Goal: Communication & Community: Answer question/provide support

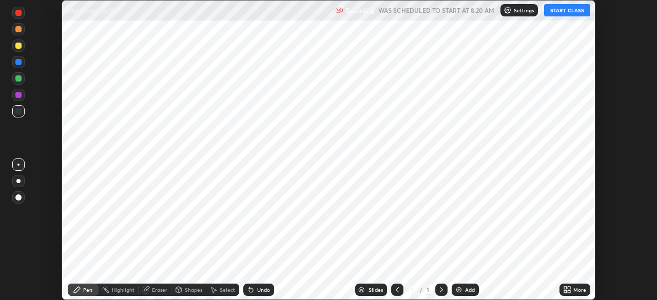
scroll to position [300, 656]
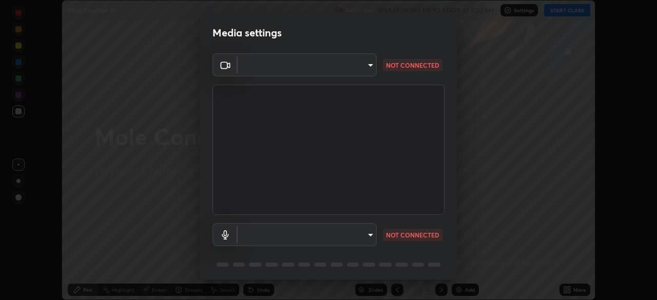
type input "a336d64f64e55d8aa7a740c0692a000d9b2cd72565bf31e1fe246034b728a4c7"
type input "41bdb24015aaaf82a57f93e50dd025236e98547b810e7c6381a01287875309dc"
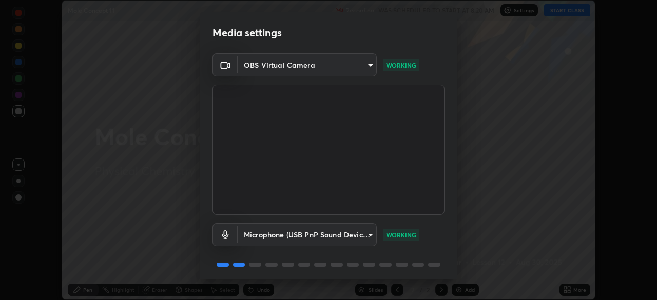
click at [442, 229] on div "Microphone (USB PnP Sound Device) (08bb:2902) 41bdb24015aaaf82a57f93e50dd025236…" at bounding box center [328, 234] width 232 height 23
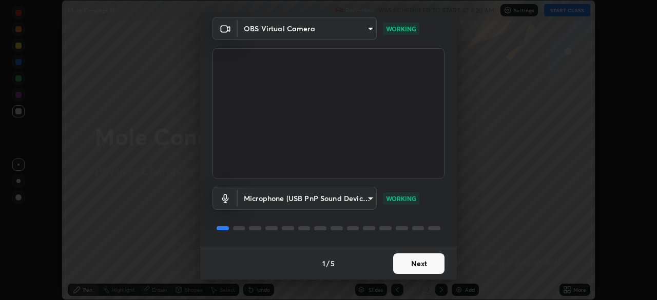
click at [426, 267] on button "Next" at bounding box center [418, 263] width 51 height 21
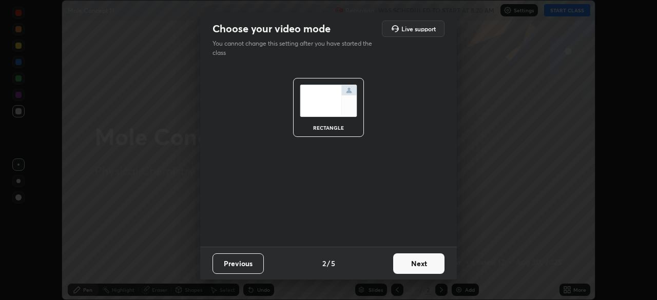
click at [429, 267] on button "Next" at bounding box center [418, 263] width 51 height 21
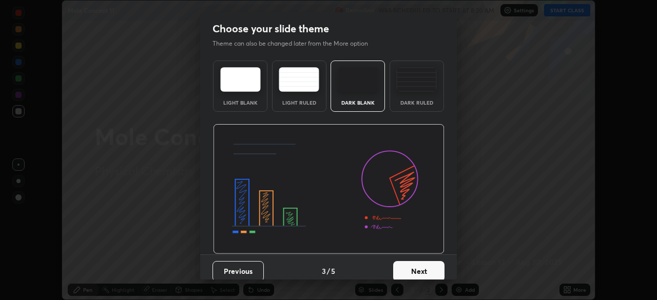
click at [431, 269] on button "Next" at bounding box center [418, 271] width 51 height 21
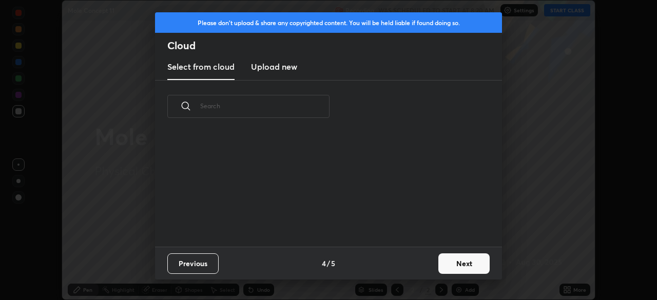
click at [451, 261] on button "Next" at bounding box center [463, 263] width 51 height 21
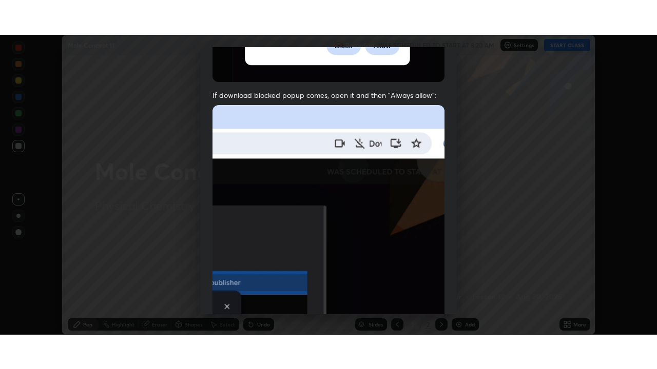
scroll to position [246, 0]
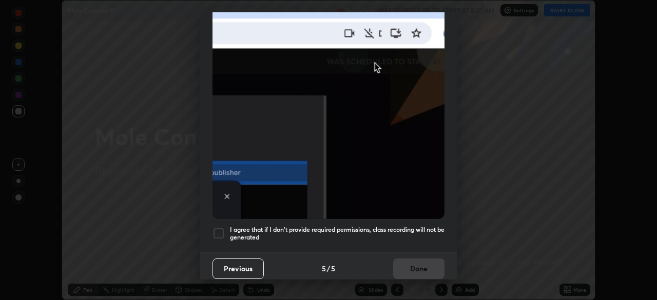
click at [221, 231] on div at bounding box center [218, 233] width 12 height 12
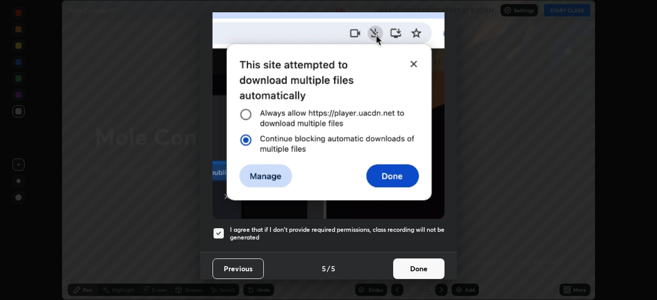
click at [409, 261] on button "Done" at bounding box center [418, 269] width 51 height 21
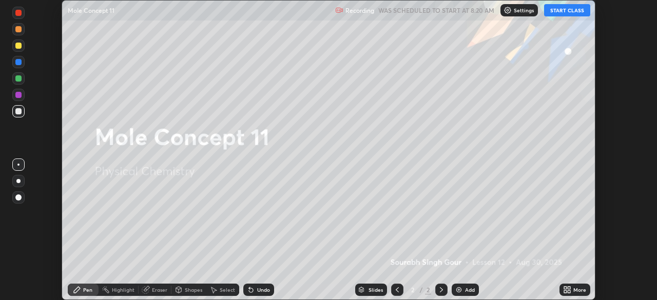
click at [562, 12] on button "START CLASS" at bounding box center [567, 10] width 46 height 12
click at [568, 289] on icon at bounding box center [567, 290] width 8 height 8
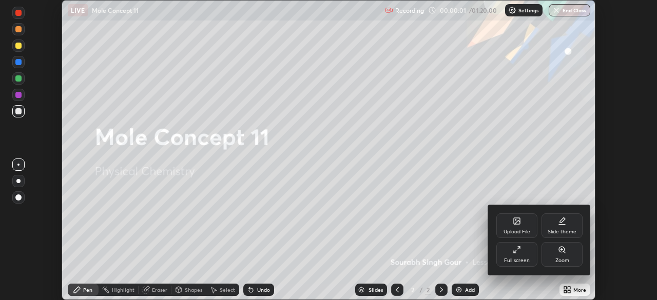
click at [522, 260] on div "Full screen" at bounding box center [517, 260] width 26 height 5
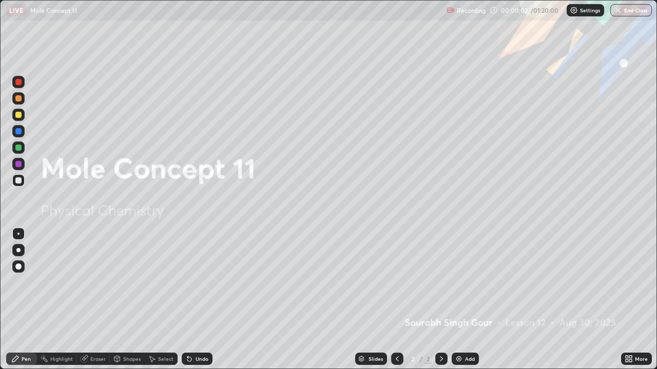
scroll to position [369, 657]
click at [623, 300] on div "More" at bounding box center [636, 359] width 31 height 12
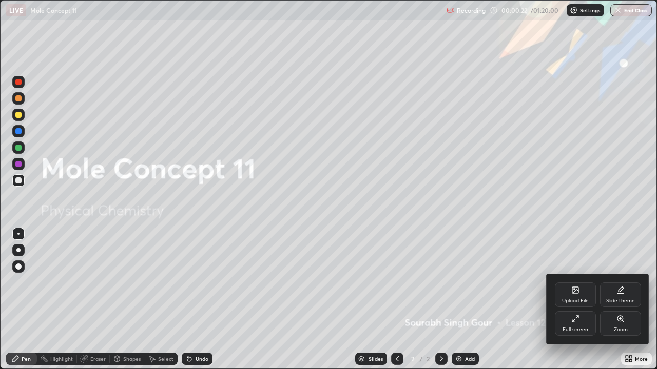
click at [461, 300] on div at bounding box center [328, 184] width 657 height 369
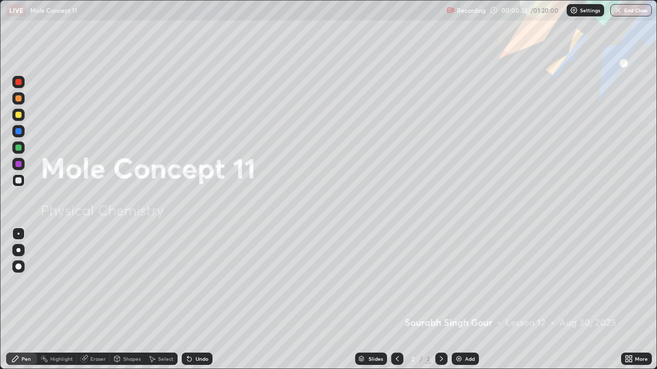
click at [458, 300] on img at bounding box center [458, 359] width 8 height 8
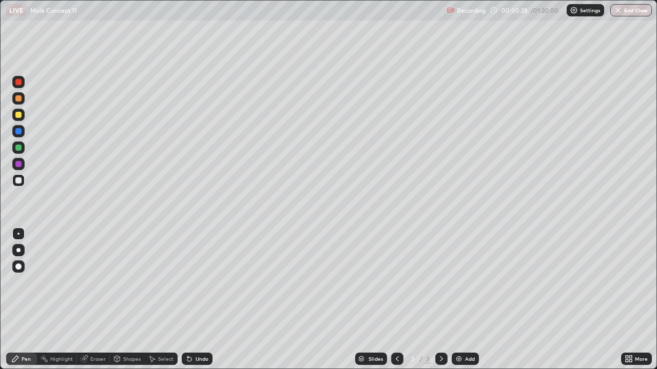
click at [21, 249] on div at bounding box center [18, 250] width 12 height 12
click at [18, 116] on div at bounding box center [18, 115] width 6 height 6
click at [456, 300] on img at bounding box center [458, 359] width 8 height 8
click at [461, 300] on img at bounding box center [458, 359] width 8 height 8
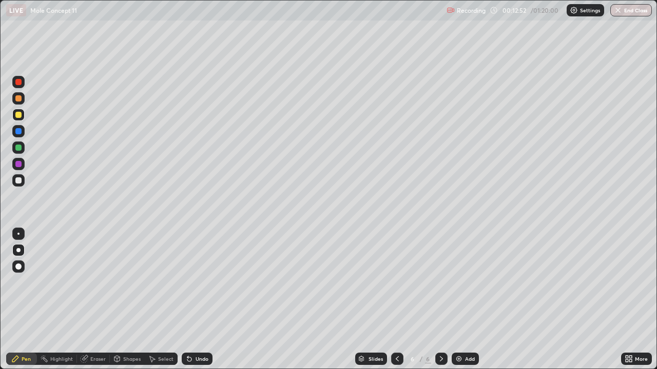
click at [18, 183] on div at bounding box center [18, 180] width 6 height 6
click at [459, 300] on img at bounding box center [458, 359] width 8 height 8
click at [460, 300] on img at bounding box center [458, 359] width 8 height 8
click at [458, 300] on img at bounding box center [458, 359] width 8 height 8
click at [461, 300] on img at bounding box center [458, 359] width 8 height 8
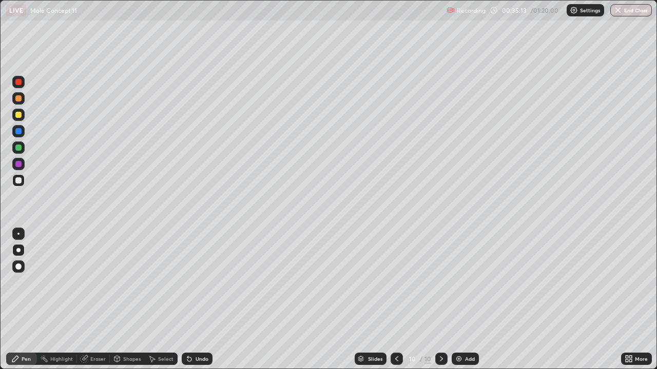
click at [100, 300] on div "Eraser" at bounding box center [97, 359] width 15 height 5
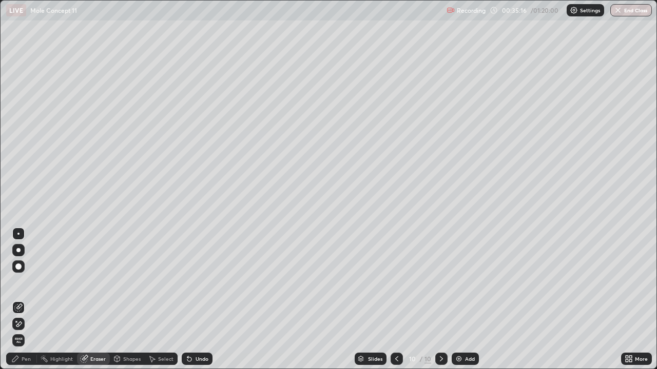
click at [28, 300] on div "Pen" at bounding box center [21, 359] width 31 height 12
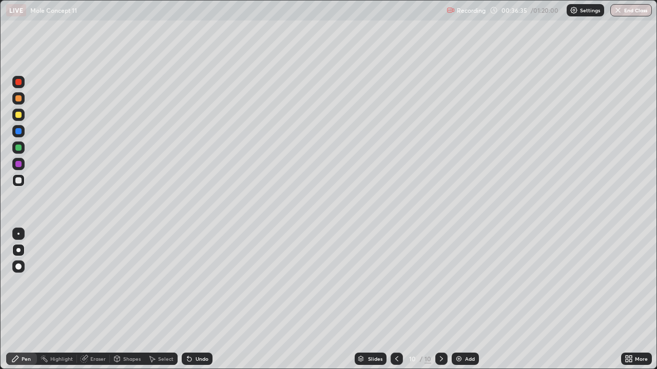
click at [459, 300] on img at bounding box center [458, 359] width 8 height 8
click at [19, 115] on div at bounding box center [18, 115] width 6 height 6
click at [457, 300] on img at bounding box center [458, 359] width 8 height 8
click at [19, 181] on div at bounding box center [18, 180] width 6 height 6
click at [19, 116] on div at bounding box center [18, 115] width 6 height 6
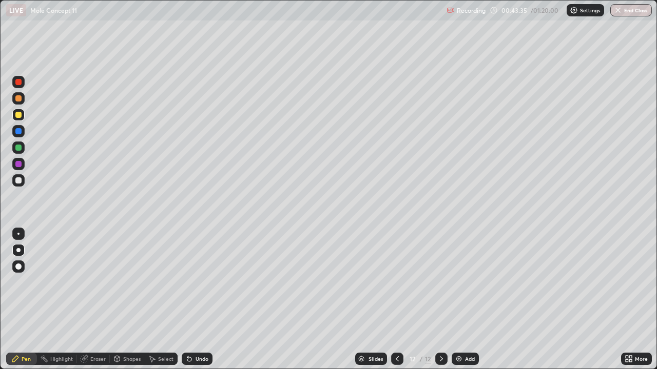
click at [17, 180] on div at bounding box center [18, 180] width 6 height 6
click at [460, 300] on img at bounding box center [458, 359] width 8 height 8
click at [408, 300] on div "13" at bounding box center [412, 359] width 10 height 6
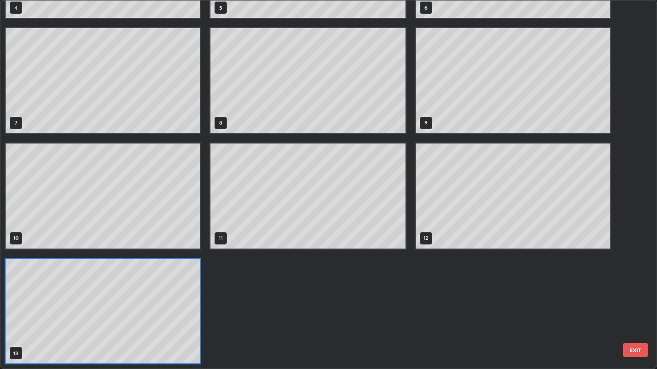
scroll to position [365, 650]
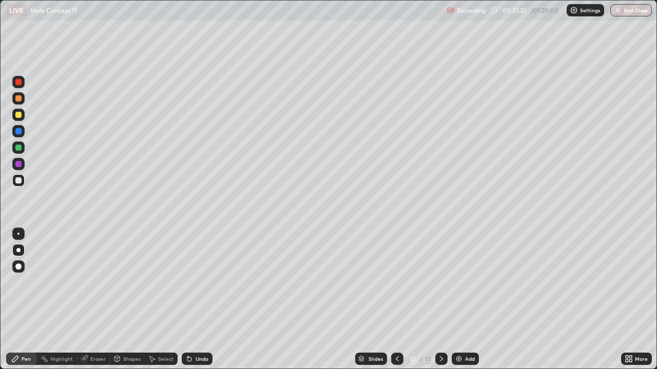
click at [440, 300] on icon at bounding box center [441, 359] width 8 height 8
click at [397, 300] on div at bounding box center [397, 359] width 12 height 12
click at [440, 300] on icon at bounding box center [441, 359] width 3 height 5
click at [440, 300] on icon at bounding box center [441, 359] width 8 height 8
click at [459, 300] on img at bounding box center [458, 359] width 8 height 8
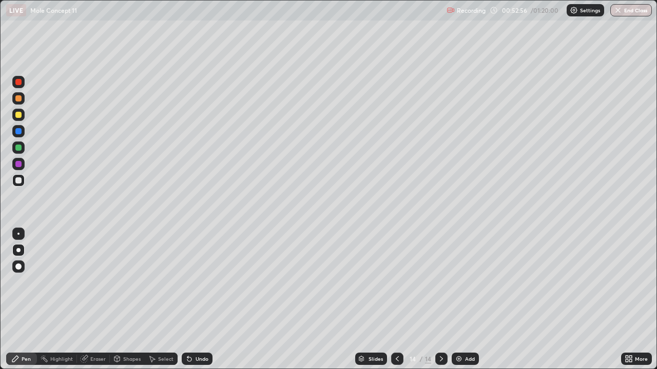
click at [19, 115] on div at bounding box center [18, 115] width 6 height 6
click at [16, 182] on div at bounding box center [18, 180] width 6 height 6
click at [188, 300] on icon at bounding box center [189, 360] width 4 height 4
click at [19, 183] on div at bounding box center [18, 180] width 6 height 6
click at [391, 300] on div at bounding box center [397, 359] width 12 height 12
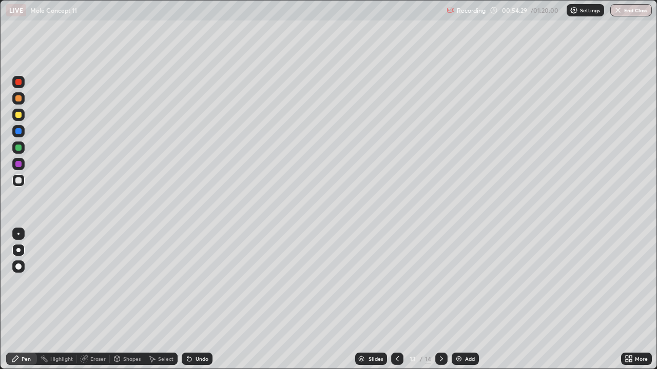
click at [391, 300] on div at bounding box center [397, 359] width 12 height 12
click at [440, 300] on icon at bounding box center [441, 359] width 8 height 8
click at [187, 300] on icon at bounding box center [189, 360] width 4 height 4
click at [188, 300] on icon at bounding box center [189, 360] width 4 height 4
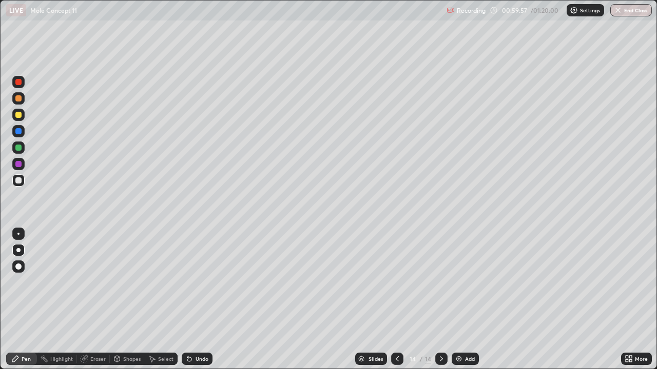
click at [463, 300] on div "Add" at bounding box center [464, 359] width 27 height 12
click at [201, 300] on div "Undo" at bounding box center [201, 359] width 13 height 5
click at [199, 300] on div "Undo" at bounding box center [201, 359] width 13 height 5
click at [461, 300] on img at bounding box center [458, 359] width 8 height 8
click at [371, 300] on div "Slides" at bounding box center [375, 359] width 14 height 5
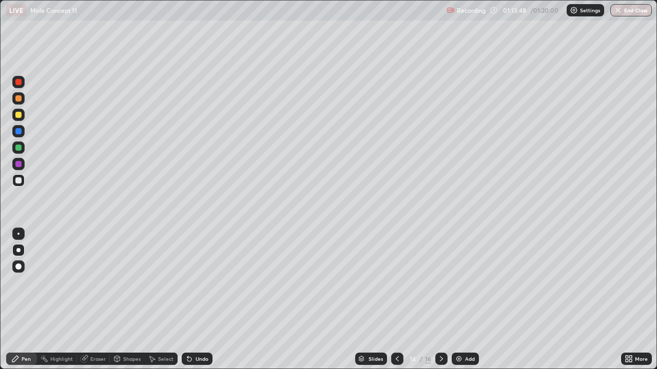
click at [629, 14] on button "End Class" at bounding box center [631, 10] width 42 height 12
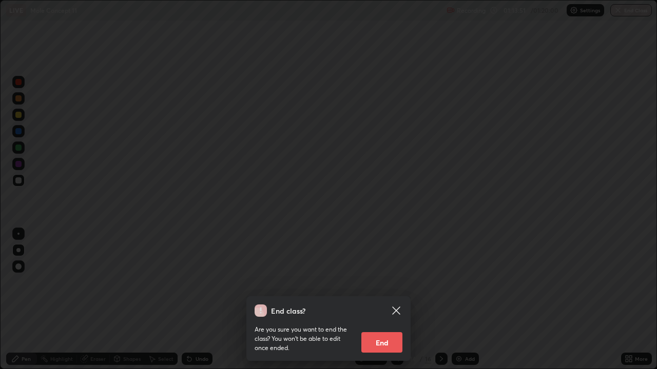
click at [391, 300] on button "End" at bounding box center [381, 342] width 41 height 21
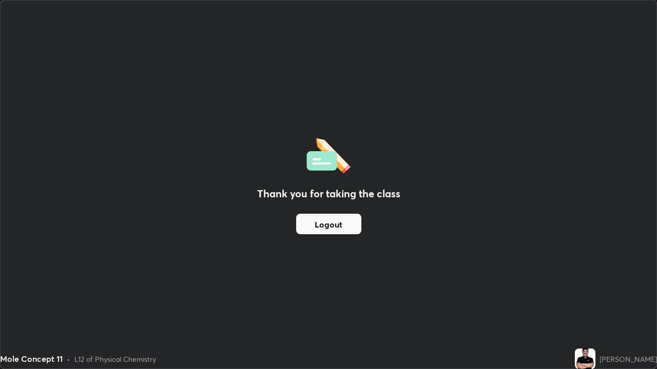
click at [359, 220] on button "Logout" at bounding box center [328, 224] width 65 height 21
